Goal: Information Seeking & Learning: Learn about a topic

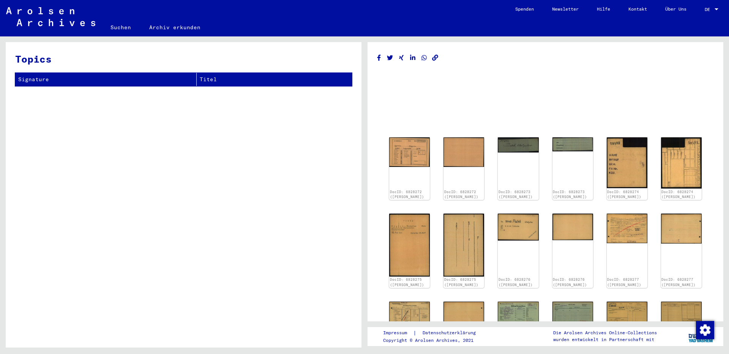
click at [416, 154] on img at bounding box center [409, 152] width 41 height 30
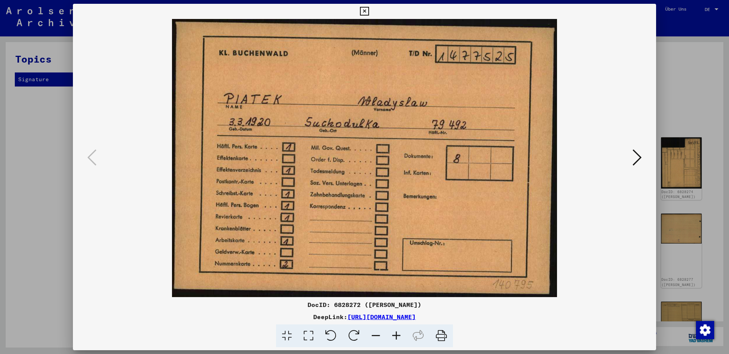
click at [640, 156] on icon at bounding box center [637, 158] width 9 height 18
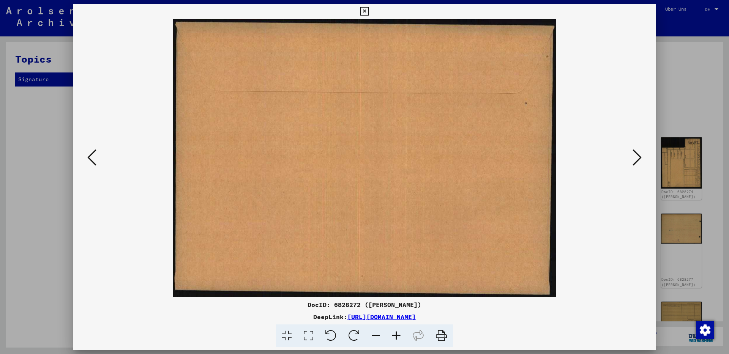
click at [640, 156] on icon at bounding box center [637, 158] width 9 height 18
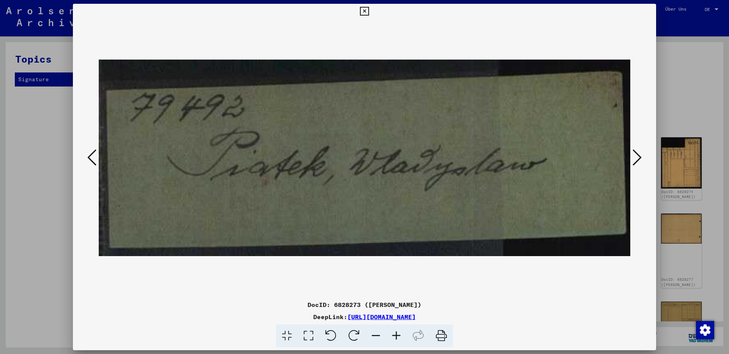
click at [640, 156] on icon at bounding box center [637, 158] width 9 height 18
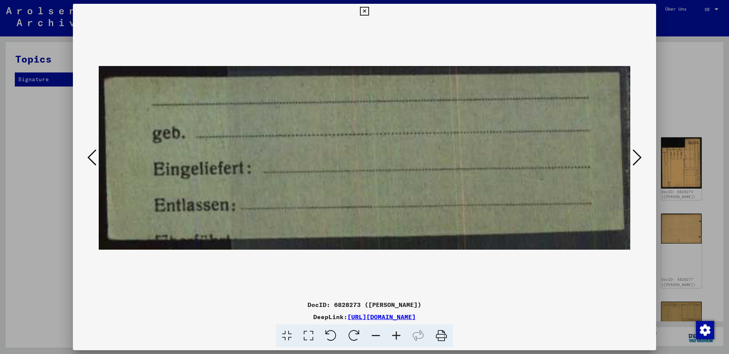
click at [640, 156] on icon at bounding box center [637, 158] width 9 height 18
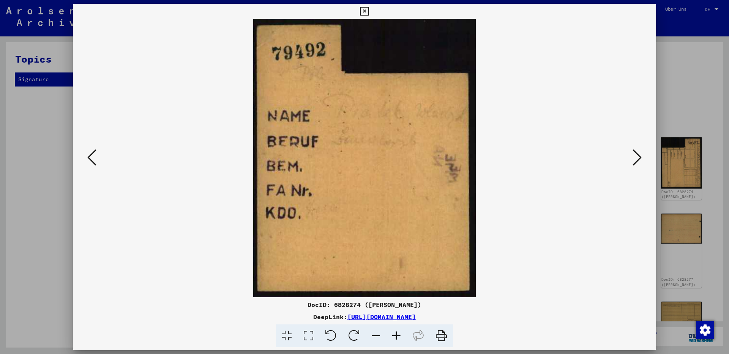
click at [640, 156] on icon at bounding box center [637, 158] width 9 height 18
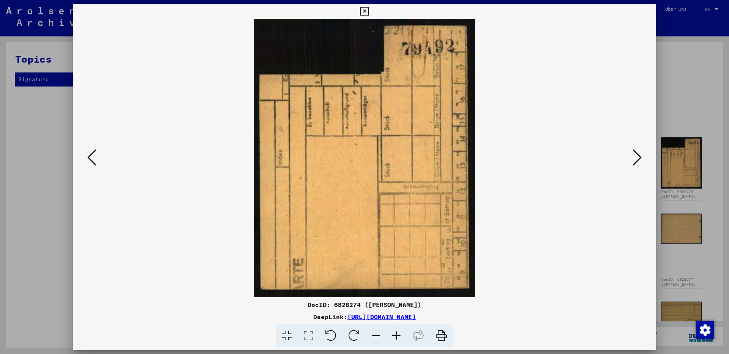
click at [640, 156] on icon at bounding box center [637, 158] width 9 height 18
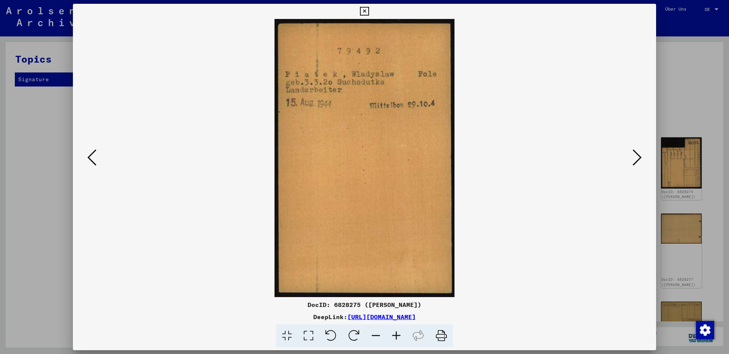
click at [640, 156] on icon at bounding box center [637, 158] width 9 height 18
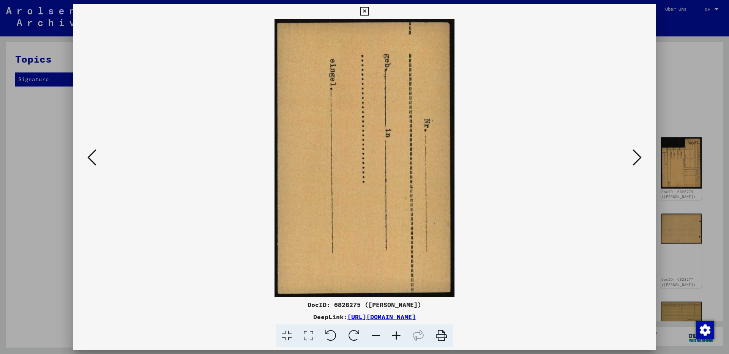
click at [92, 159] on icon at bounding box center [91, 158] width 9 height 18
